Goal: Task Accomplishment & Management: Manage account settings

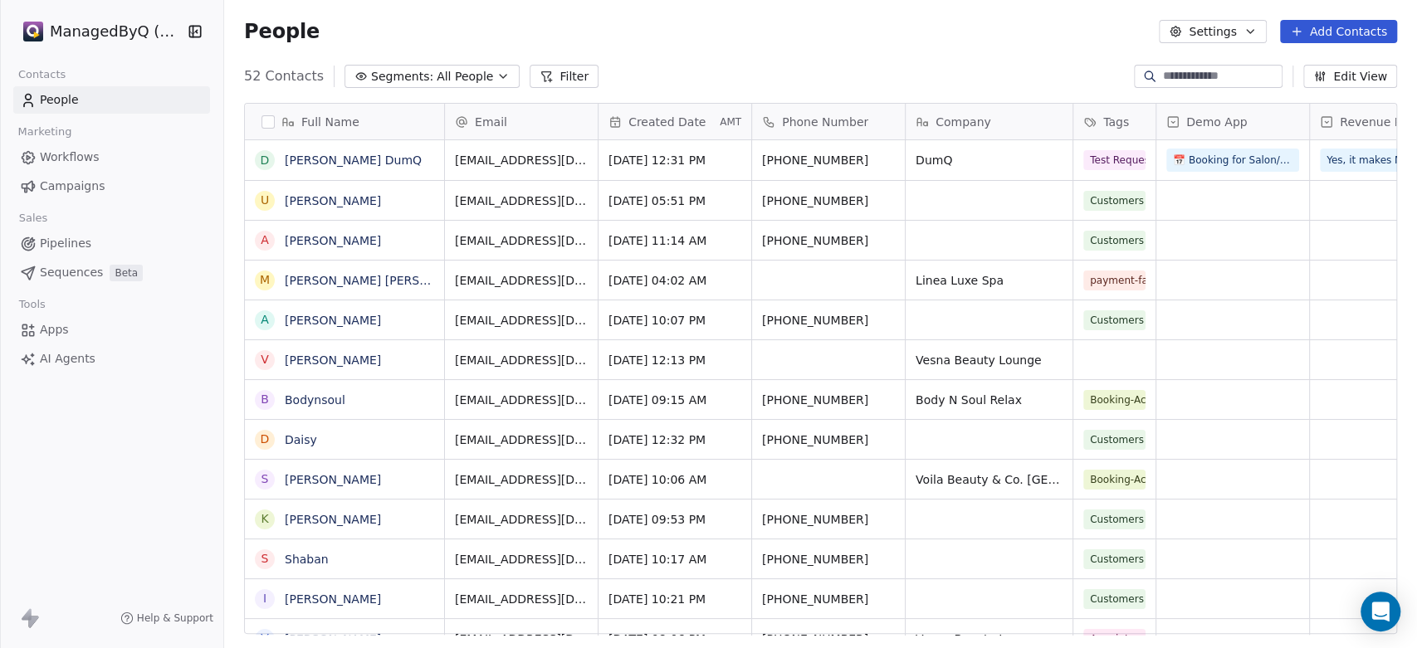
click at [437, 71] on span "All People" at bounding box center [465, 76] width 56 height 17
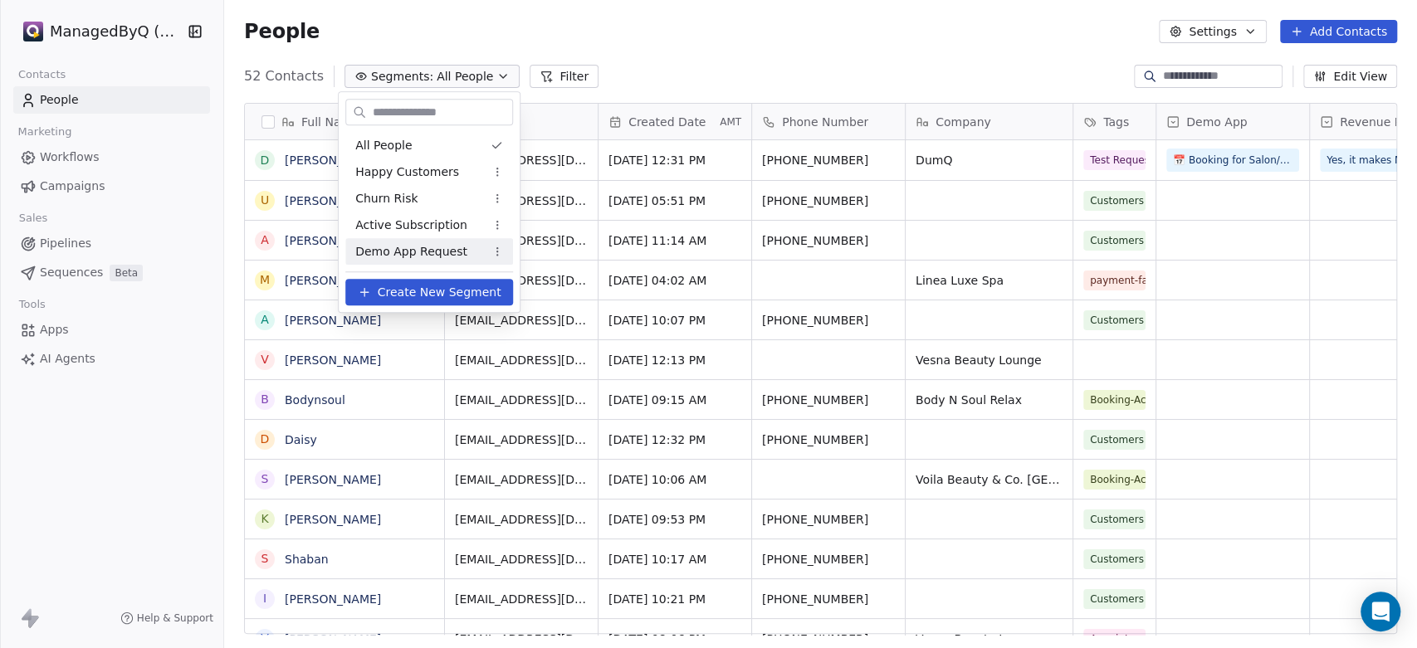
click at [399, 249] on span "Demo App Request" at bounding box center [411, 251] width 112 height 17
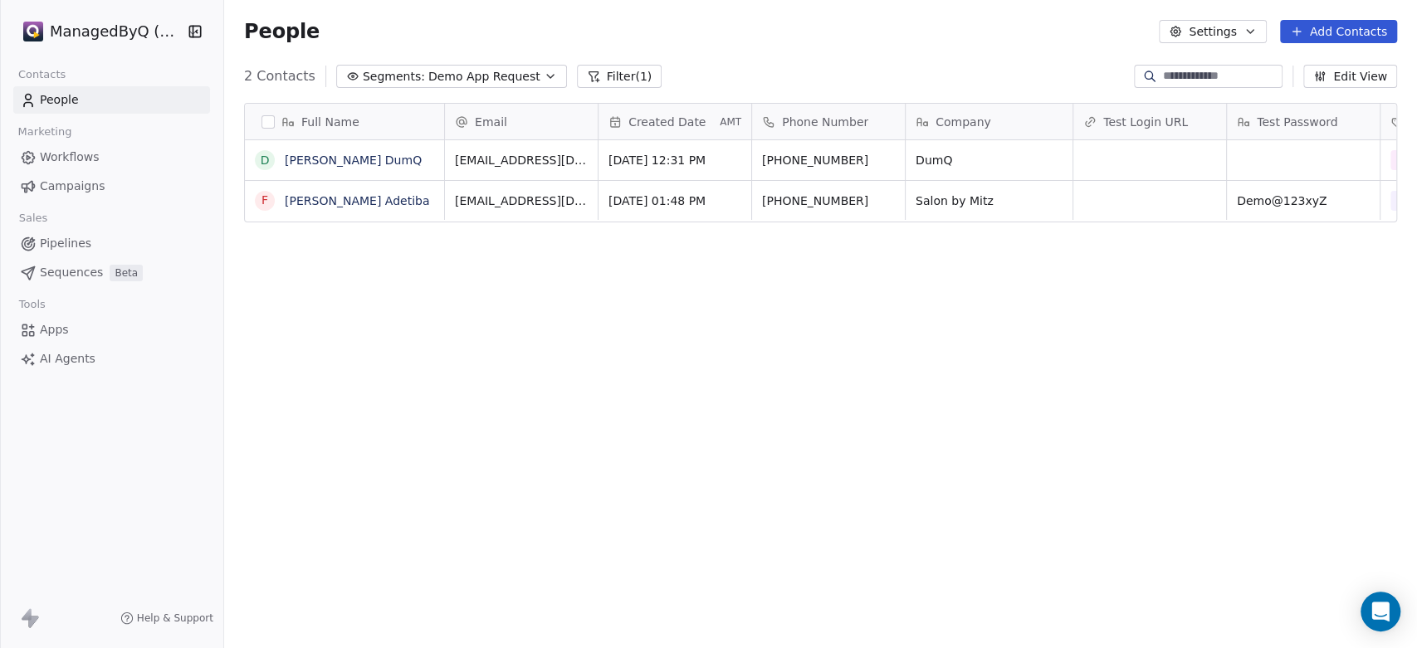
scroll to position [556, 1179]
click at [267, 161] on button "grid" at bounding box center [264, 160] width 13 height 13
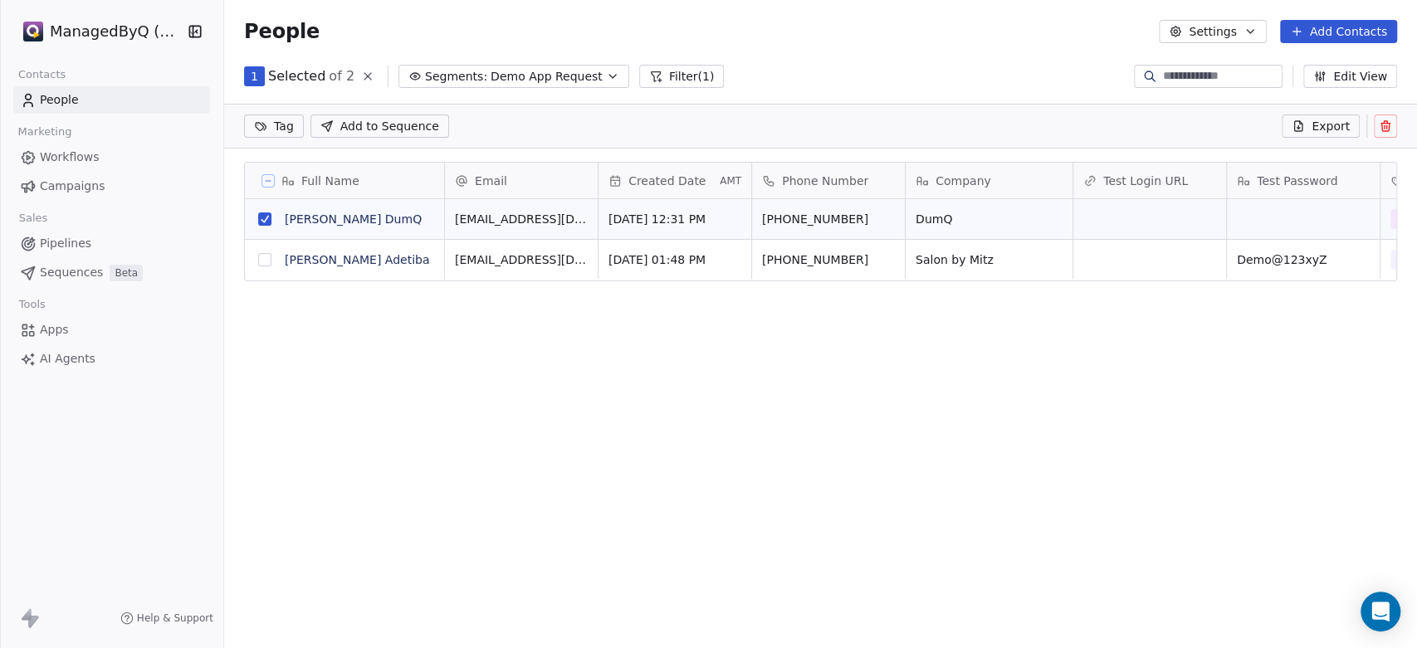
click at [265, 219] on button "grid" at bounding box center [264, 219] width 13 height 13
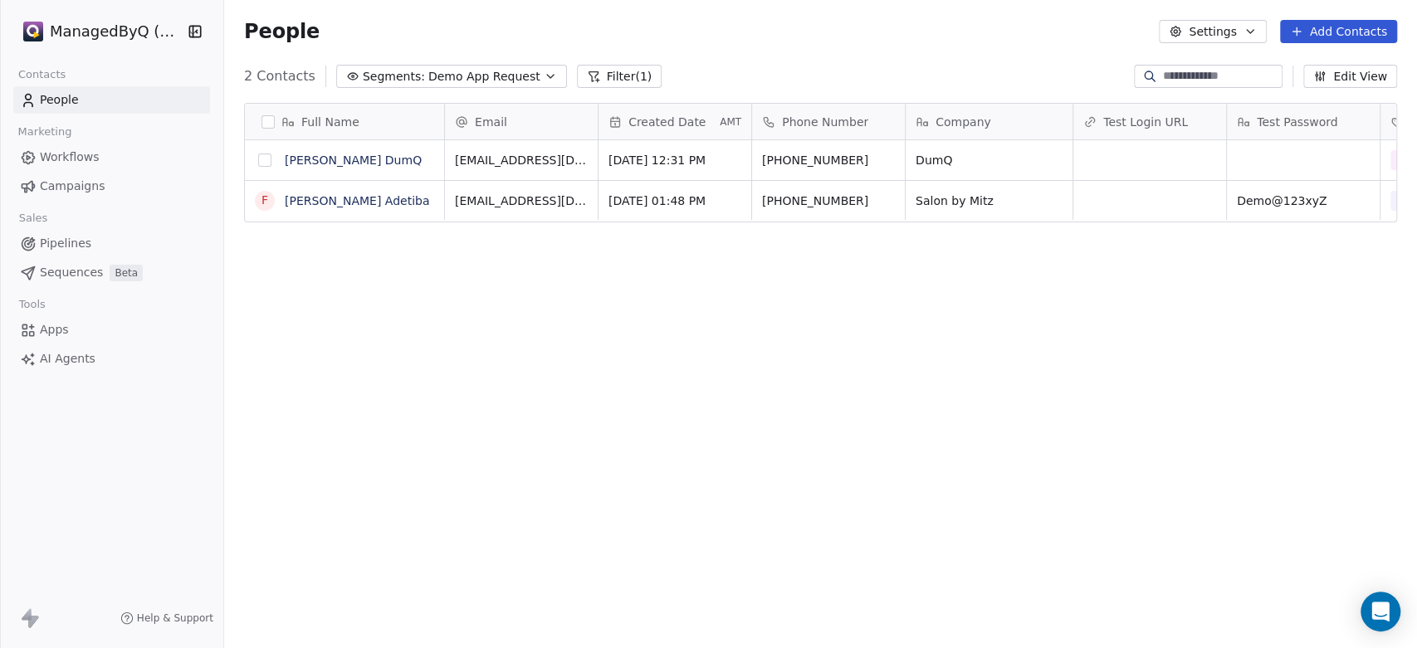
scroll to position [556, 1179]
click at [498, 463] on div "Full Name [PERSON_NAME] DumQ F [PERSON_NAME] Adetiba Email Created Date AMT Pho…" at bounding box center [820, 375] width 1193 height 570
click at [55, 154] on span "Workflows" at bounding box center [70, 157] width 60 height 17
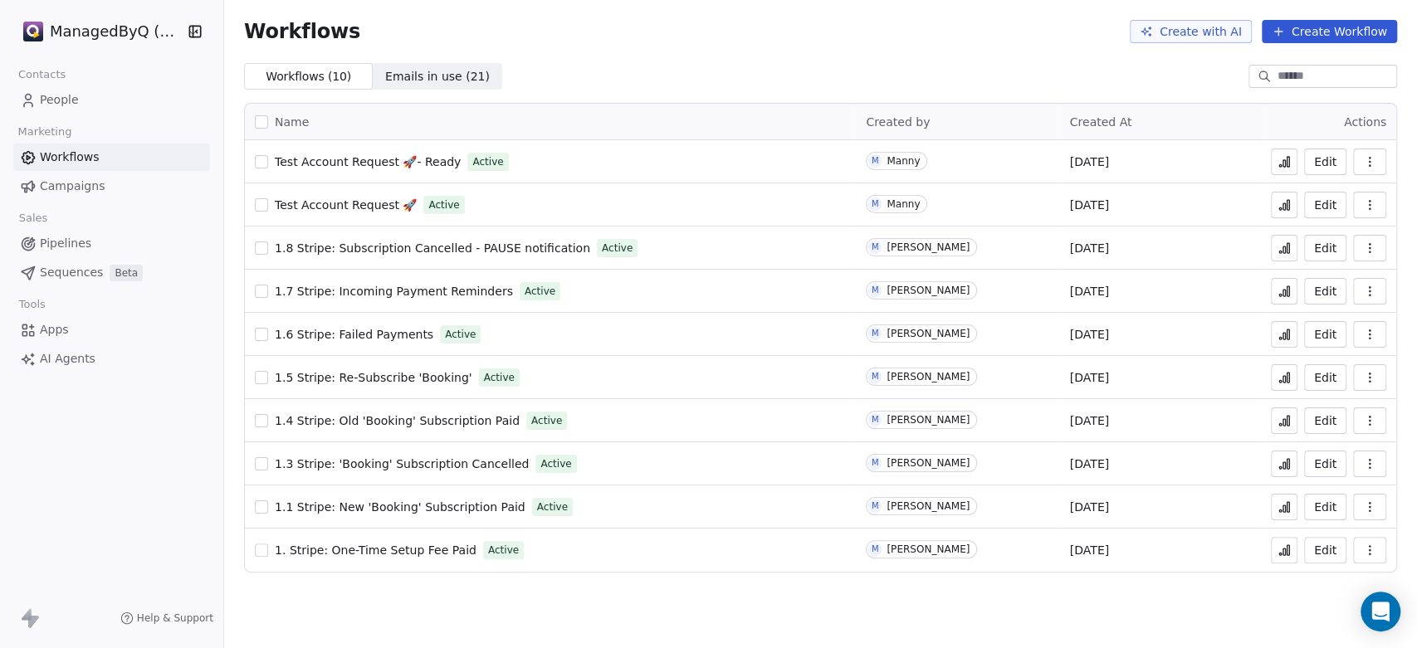
click at [345, 161] on span "Test Account Request 🚀- Ready" at bounding box center [368, 161] width 186 height 13
click at [344, 204] on span "Test Account Request 🚀" at bounding box center [346, 204] width 142 height 13
